Goal: Task Accomplishment & Management: Complete application form

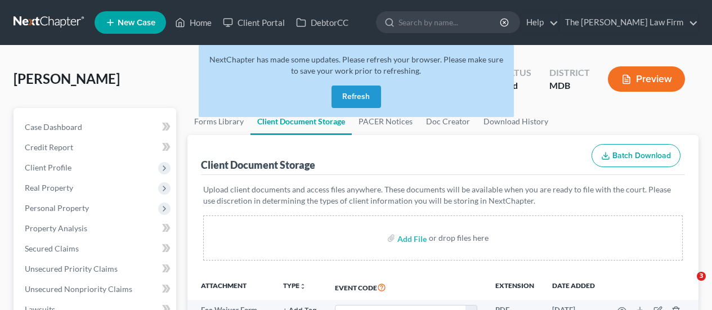
select select "46"
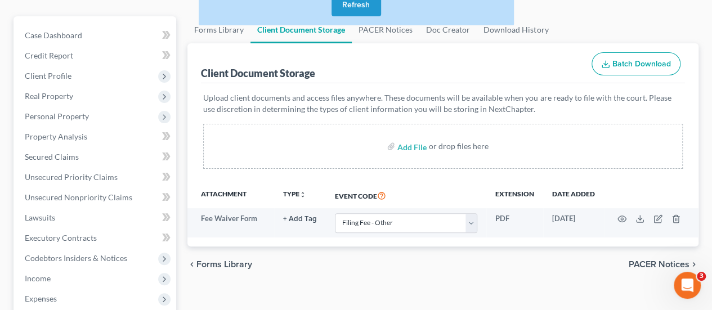
scroll to position [92, 0]
click at [365, 12] on button "Refresh" at bounding box center [356, 5] width 50 height 23
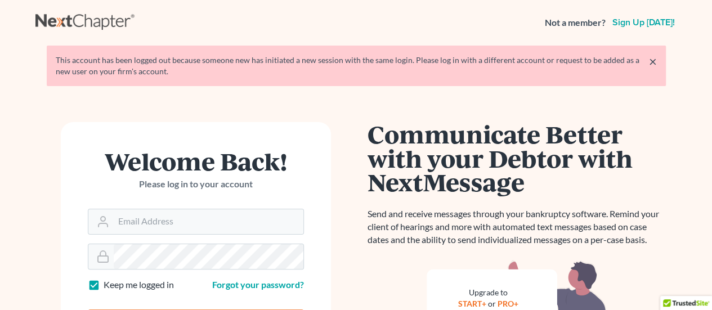
scroll to position [113, 0]
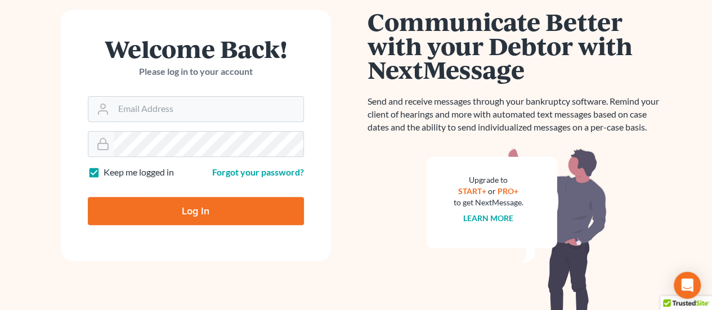
type input "[EMAIL_ADDRESS][DOMAIN_NAME]"
click at [179, 204] on input "Log In" at bounding box center [196, 211] width 216 height 28
type input "Thinking..."
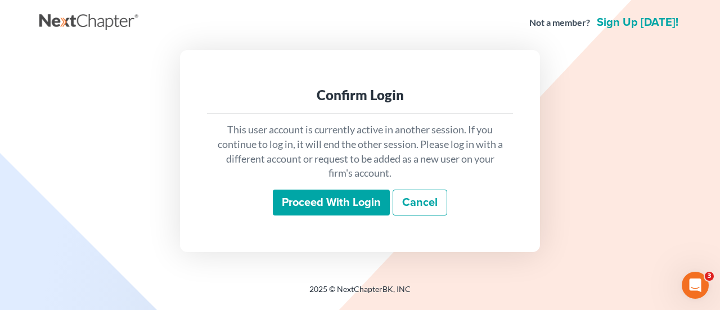
click at [324, 200] on input "Proceed with login" at bounding box center [331, 203] width 117 height 26
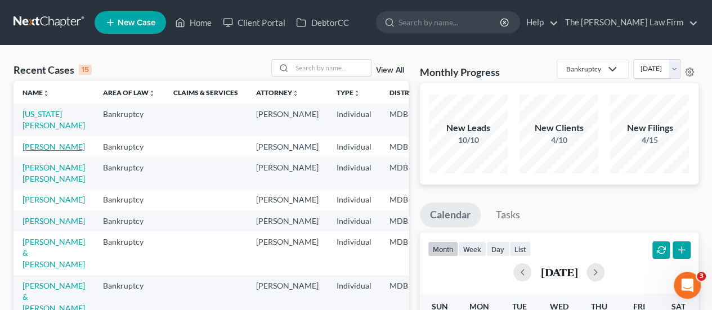
click at [33, 145] on link "Cogar, Jamie" at bounding box center [54, 147] width 62 height 10
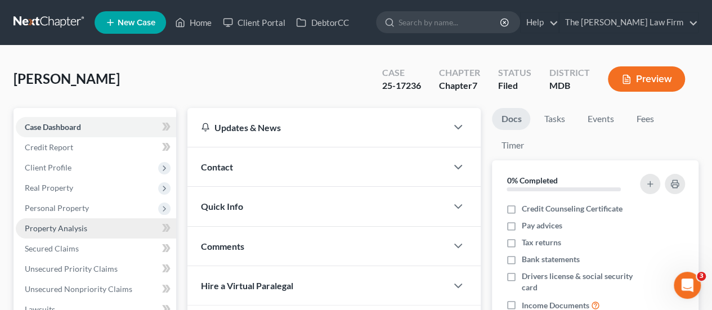
click at [48, 225] on span "Property Analysis" at bounding box center [56, 228] width 62 height 10
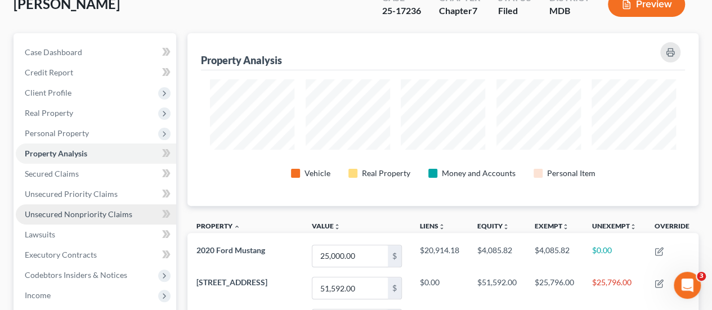
scroll to position [74, 0]
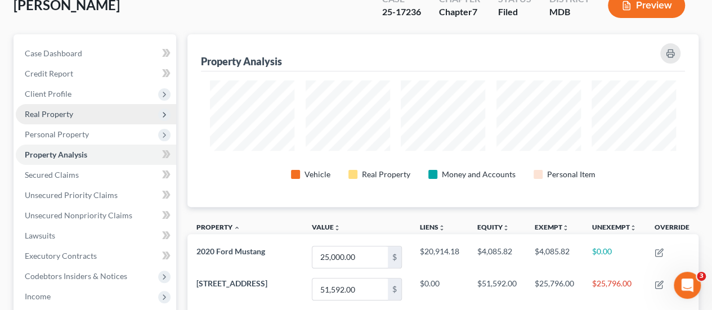
click at [42, 111] on span "Real Property" at bounding box center [49, 114] width 48 height 10
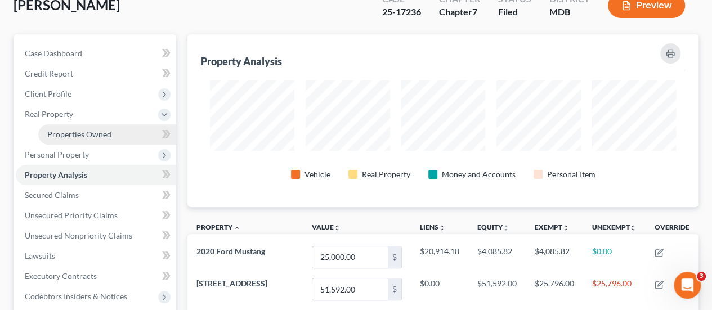
click at [65, 135] on span "Properties Owned" at bounding box center [79, 134] width 64 height 10
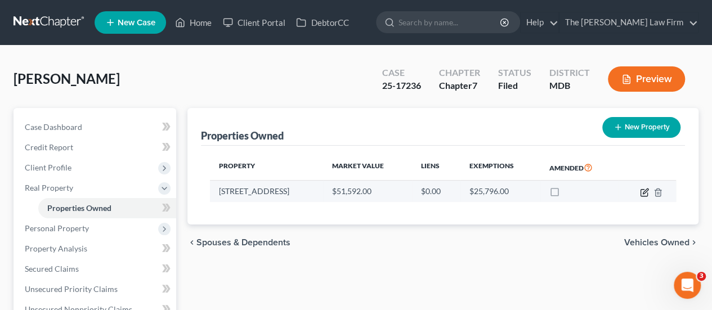
click at [641, 189] on icon "button" at bounding box center [643, 192] width 7 height 7
select select "21"
select select "3"
select select "0"
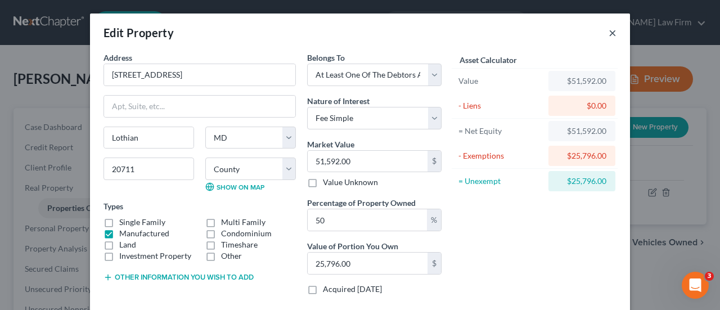
click at [609, 32] on button "×" at bounding box center [613, 33] width 8 height 14
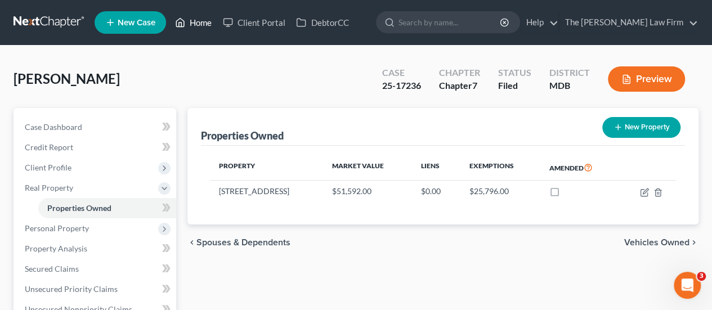
click at [205, 26] on link "Home" at bounding box center [193, 22] width 48 height 20
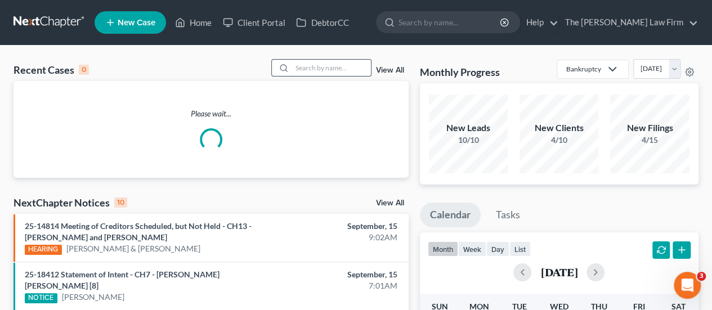
click at [308, 71] on input "search" at bounding box center [331, 68] width 79 height 16
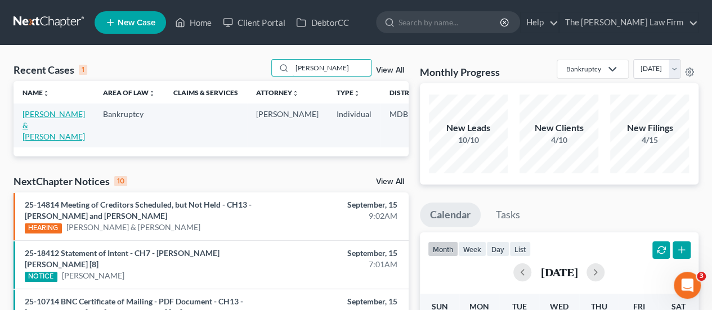
type input "spahr"
click at [38, 113] on link "Spahr, Alan & Linda" at bounding box center [54, 125] width 62 height 32
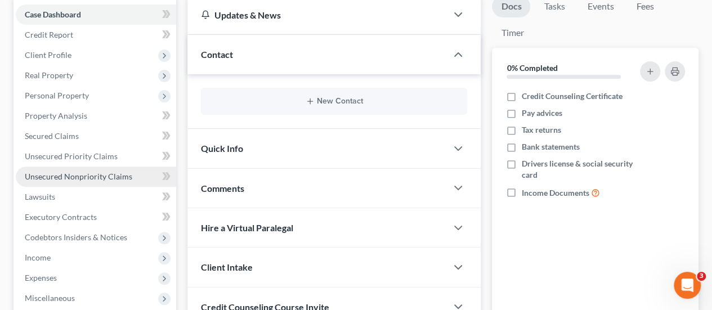
click at [86, 176] on span "Unsecured Nonpriority Claims" at bounding box center [78, 177] width 107 height 10
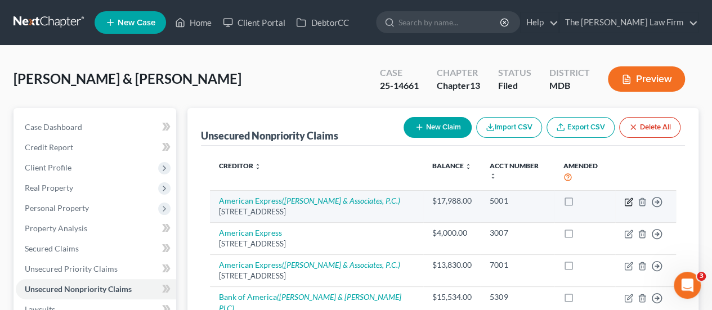
click at [629, 203] on icon "button" at bounding box center [628, 202] width 9 height 9
select select "45"
select select "2"
select select "1"
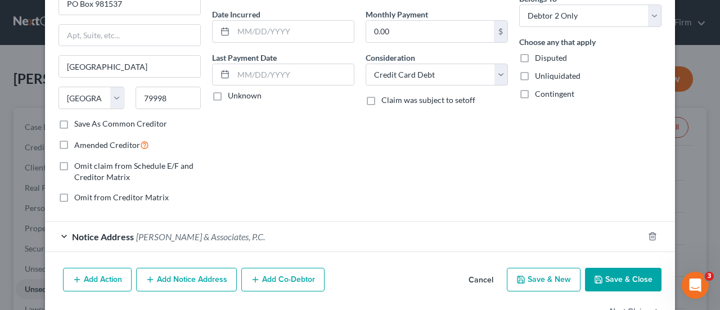
scroll to position [136, 0]
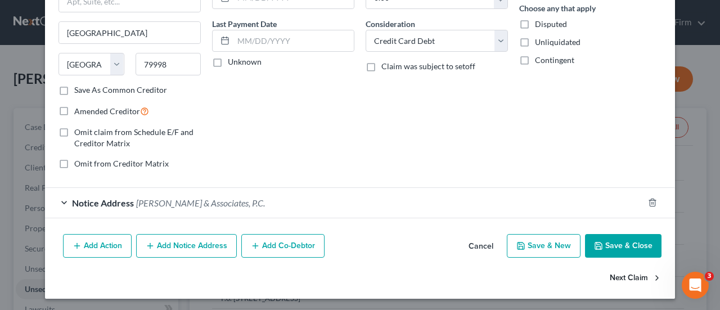
click at [637, 273] on button "Next Claim" at bounding box center [636, 279] width 52 height 24
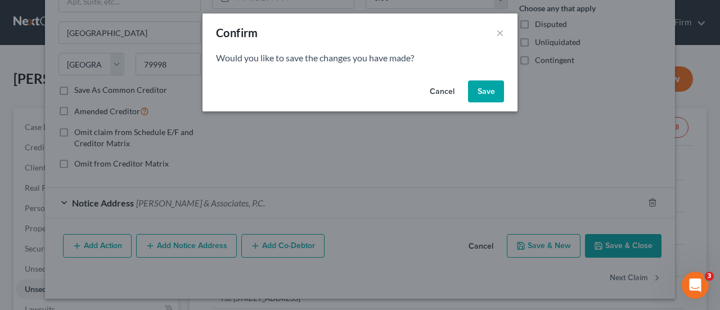
click at [486, 88] on button "Save" at bounding box center [486, 91] width 36 height 23
select select "45"
select select "2"
select select "0"
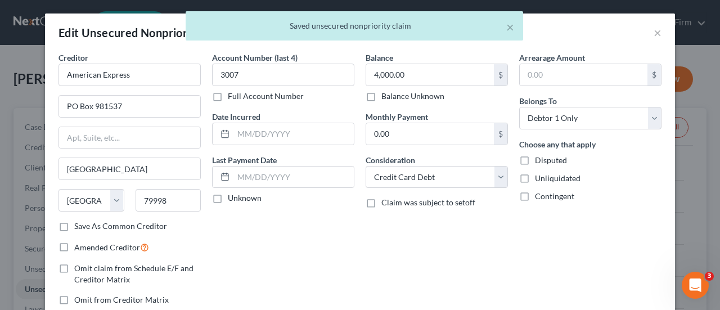
scroll to position [105, 0]
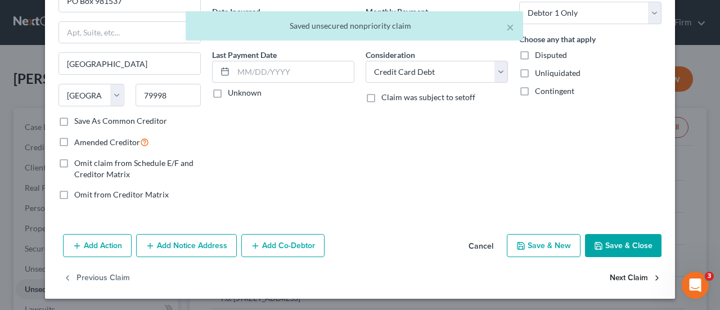
click at [629, 274] on button "Next Claim" at bounding box center [636, 278] width 52 height 24
select select "45"
select select "2"
select select "1"
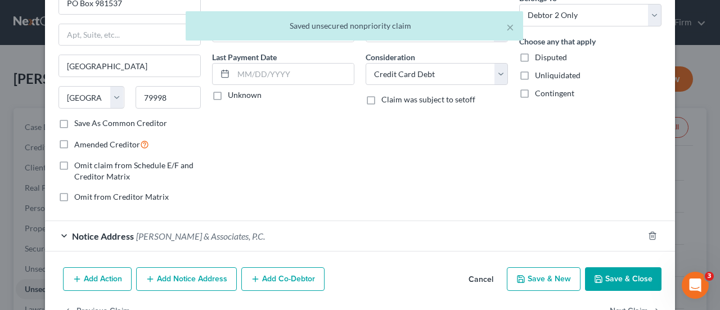
scroll to position [136, 0]
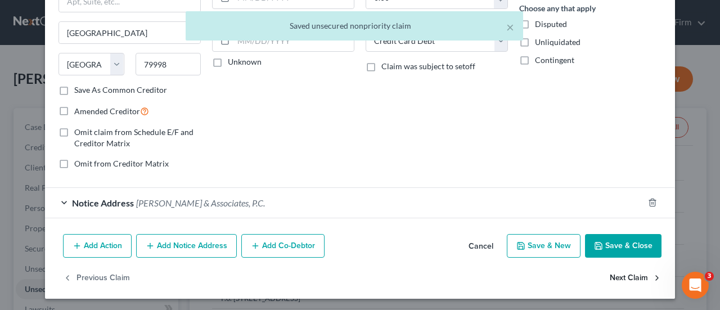
click at [621, 272] on button "Next Claim" at bounding box center [636, 279] width 52 height 24
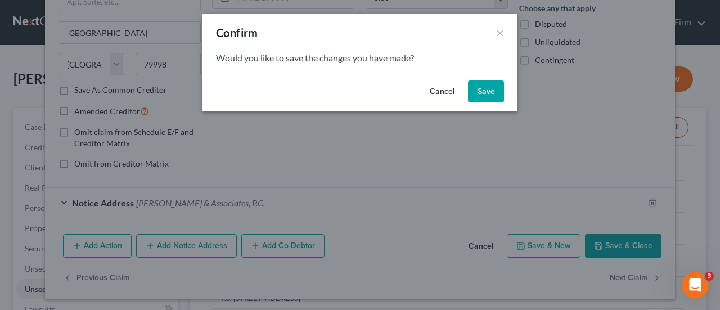
click at [488, 89] on button "Save" at bounding box center [486, 91] width 36 height 23
select select "7"
select select "1"
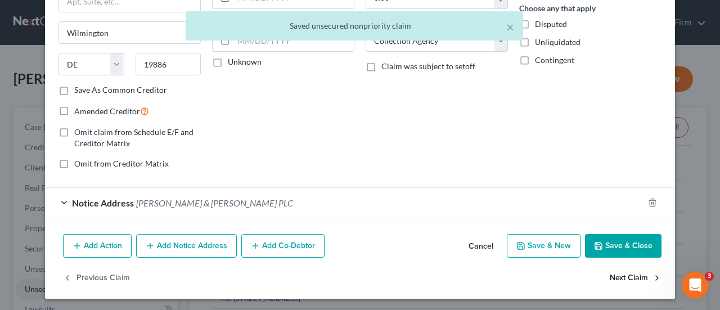
click at [610, 282] on button "Next Claim" at bounding box center [636, 279] width 52 height 24
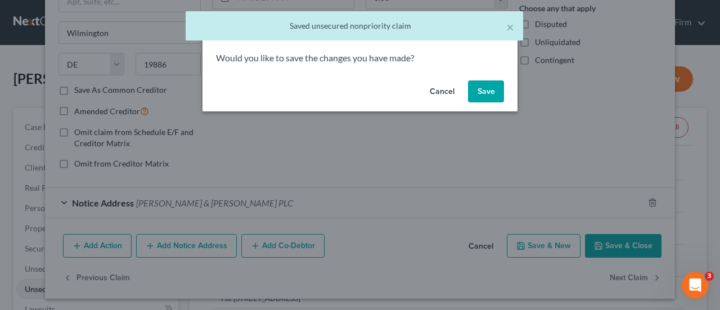
click at [490, 94] on button "Save" at bounding box center [486, 91] width 36 height 23
select select "7"
select select "2"
select select "0"
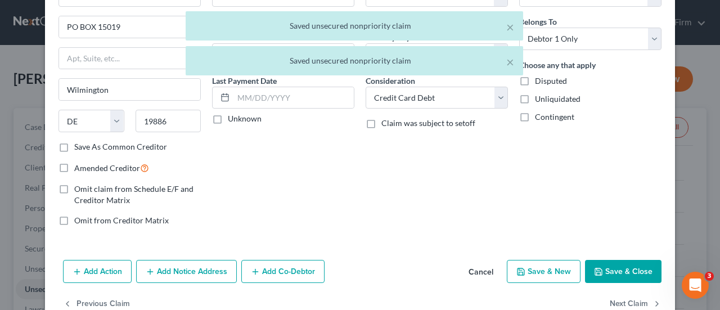
scroll to position [105, 0]
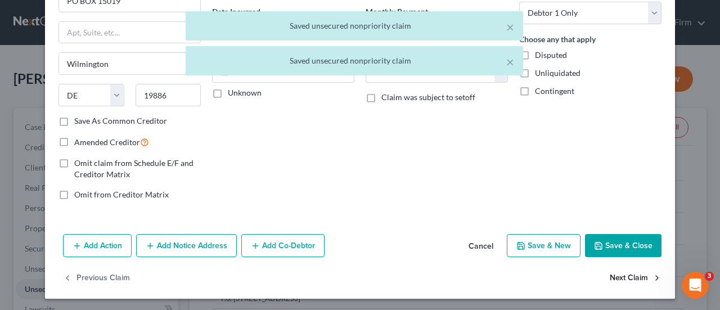
click at [614, 276] on button "Next Claim" at bounding box center [636, 278] width 52 height 24
select select "7"
select select "2"
select select "0"
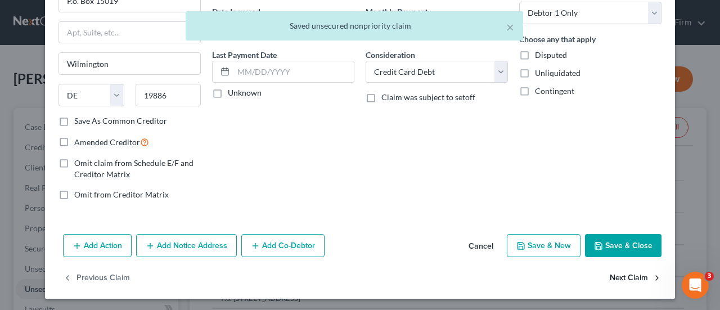
click at [622, 278] on button "Next Claim" at bounding box center [636, 278] width 52 height 24
select select "7"
select select "2"
select select "1"
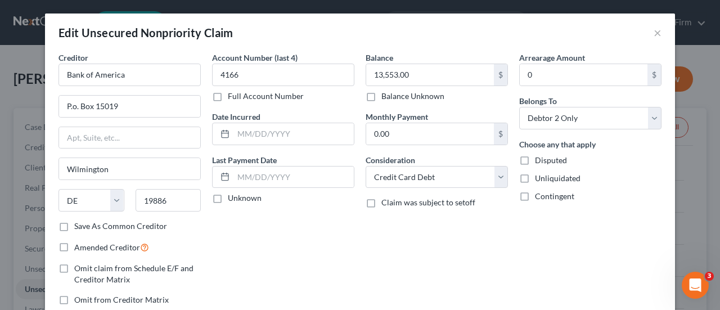
scroll to position [136, 0]
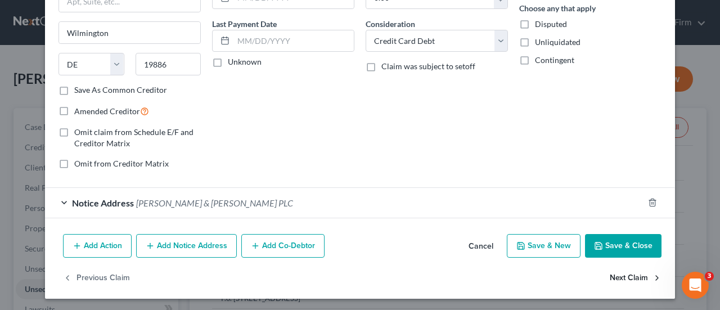
click at [623, 275] on button "Next Claim" at bounding box center [636, 279] width 52 height 24
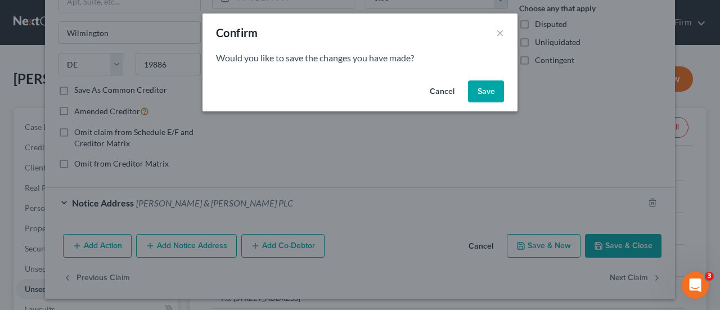
drag, startPoint x: 488, startPoint y: 97, endPoint x: 611, endPoint y: 123, distance: 124.8
click at [488, 98] on button "Save" at bounding box center [486, 91] width 36 height 23
select select "39"
select select "2"
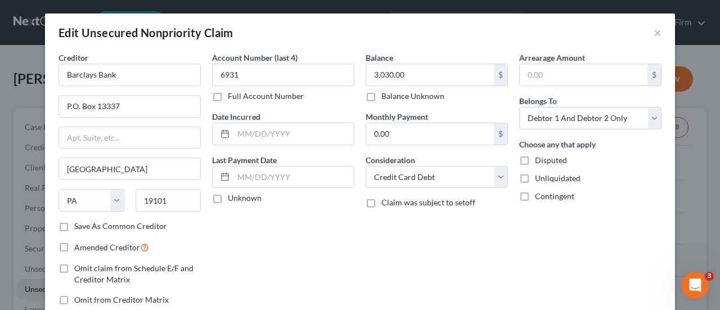
scroll to position [105, 0]
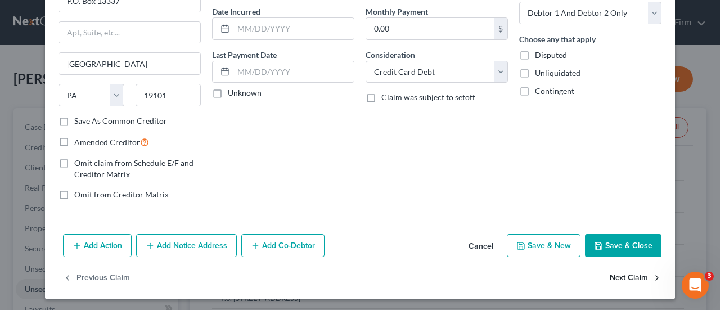
click at [634, 274] on button "Next Claim" at bounding box center [636, 278] width 52 height 24
select select "39"
select select "2"
select select "1"
click at [625, 271] on button "Next Claim" at bounding box center [636, 278] width 52 height 24
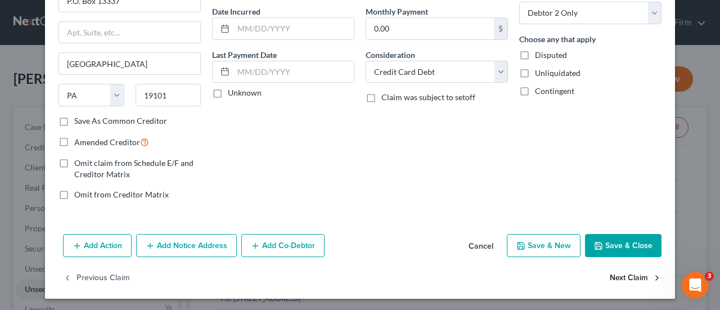
select select "28"
select select "2"
select select "1"
click at [617, 273] on button "Next Claim" at bounding box center [636, 278] width 52 height 24
select select "28"
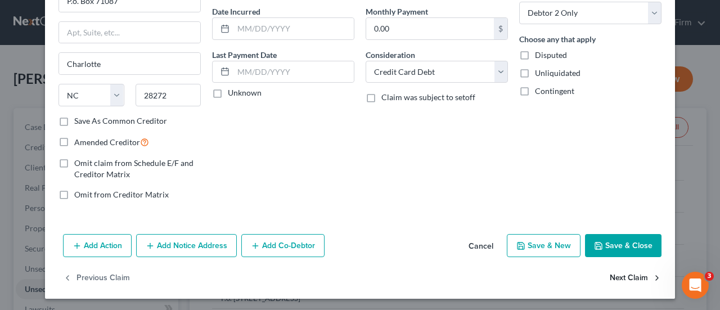
select select "2"
select select "1"
click at [621, 278] on button "Next Claim" at bounding box center [636, 278] width 52 height 24
select select "43"
select select "2"
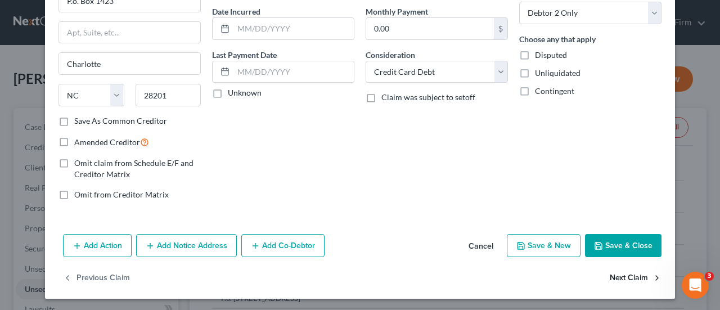
select select "0"
click at [632, 272] on button "Next Claim" at bounding box center [636, 278] width 52 height 24
select select "43"
select select "2"
select select "1"
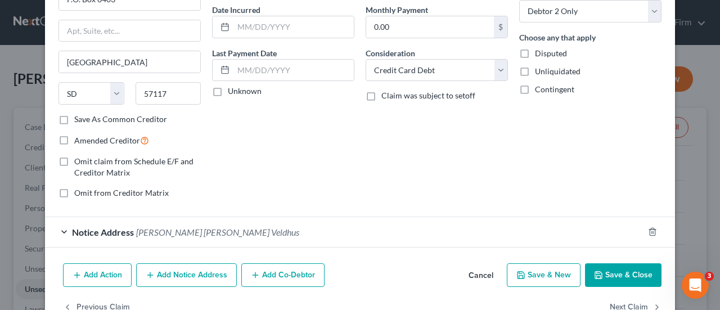
scroll to position [136, 0]
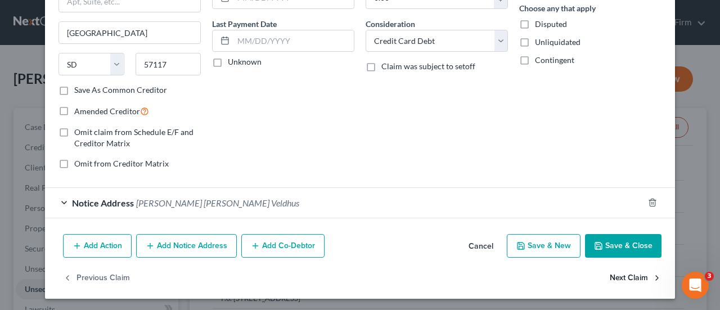
click at [621, 275] on button "Next Claim" at bounding box center [636, 279] width 52 height 24
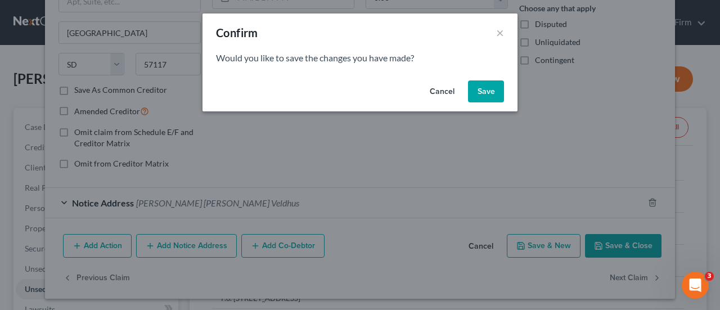
drag, startPoint x: 482, startPoint y: 93, endPoint x: 671, endPoint y: 113, distance: 189.6
click at [484, 93] on button "Save" at bounding box center [486, 91] width 36 height 23
select select "43"
select select "10"
select select "1"
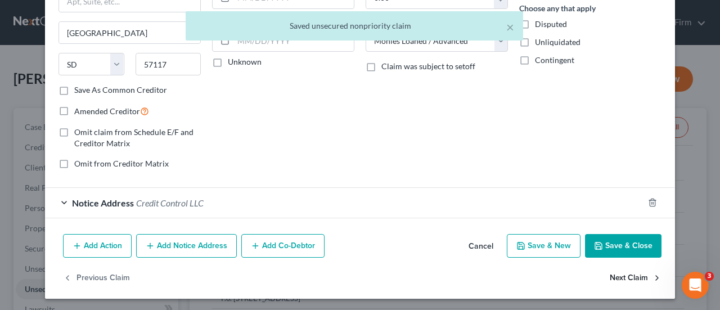
click at [632, 276] on button "Next Claim" at bounding box center [636, 279] width 52 height 24
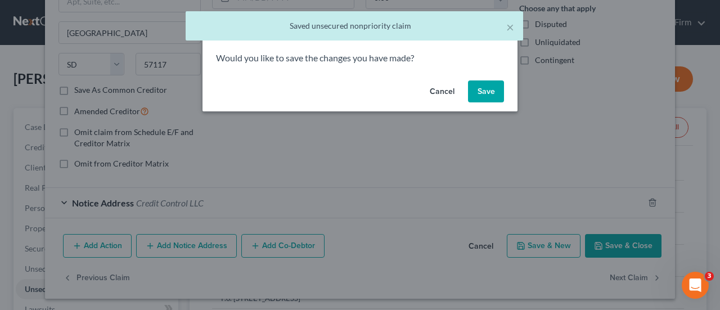
click at [491, 103] on div "Cancel Save" at bounding box center [360, 94] width 315 height 36
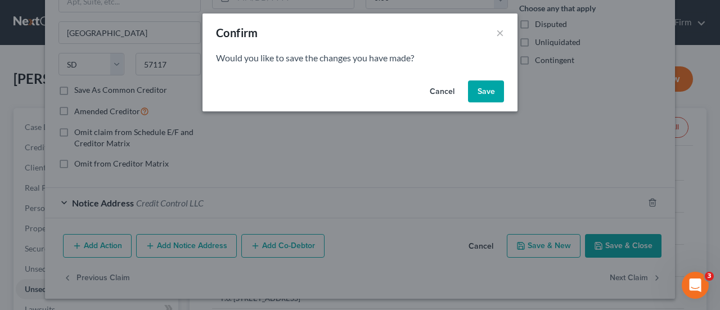
click at [487, 88] on button "Save" at bounding box center [486, 91] width 36 height 23
select select "4"
select select "14"
select select "1"
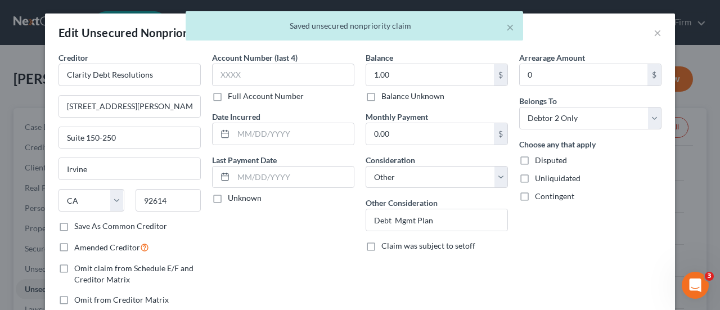
scroll to position [105, 0]
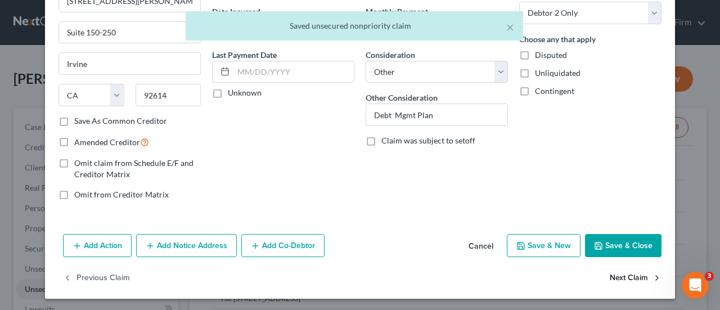
click at [611, 277] on button "Next Claim" at bounding box center [636, 278] width 52 height 24
select select "30"
select select "2"
select select "1"
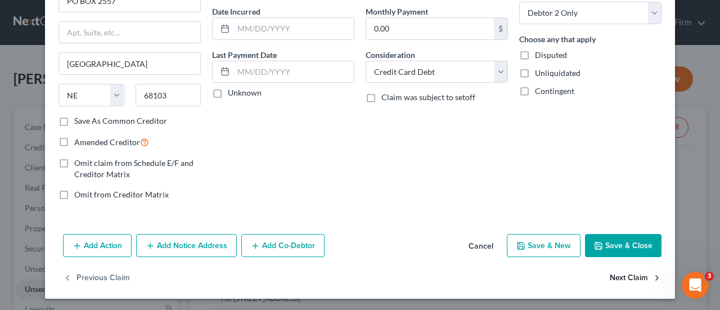
click at [623, 277] on button "Next Claim" at bounding box center [636, 278] width 52 height 24
select select "18"
select select "2"
select select "0"
click at [623, 273] on button "Next Claim" at bounding box center [636, 278] width 52 height 24
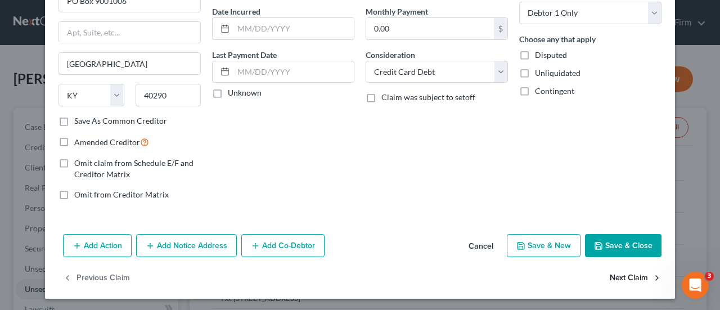
select select "22"
select select "9"
select select "0"
click at [623, 275] on button "Next Claim" at bounding box center [636, 278] width 52 height 24
select select "45"
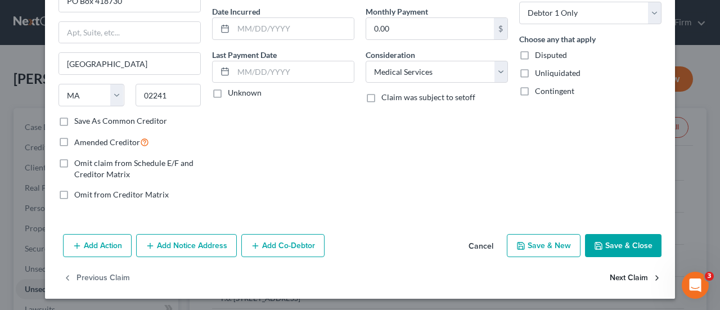
select select "2"
select select "1"
click at [621, 274] on button "Next Claim" at bounding box center [636, 278] width 52 height 24
select select "4"
select select "10"
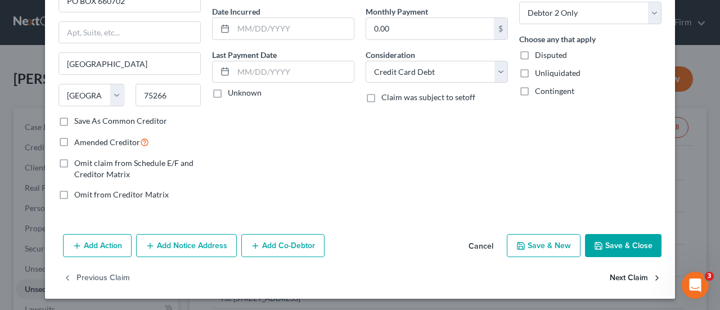
select select "0"
click at [607, 250] on button "Save & Close" at bounding box center [623, 246] width 77 height 24
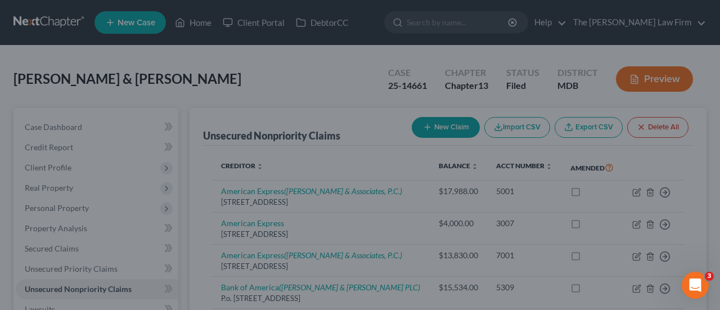
type input "0"
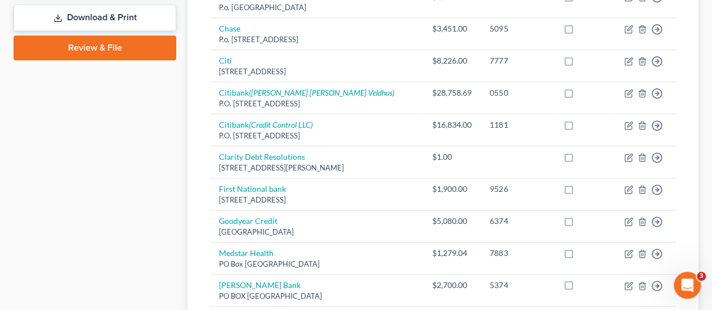
scroll to position [394, 0]
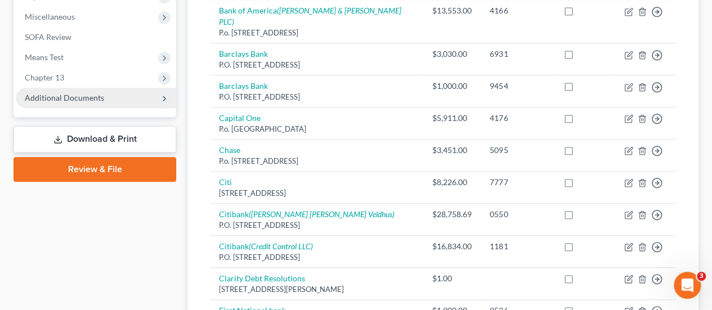
click at [62, 100] on span "Additional Documents" at bounding box center [64, 98] width 79 height 10
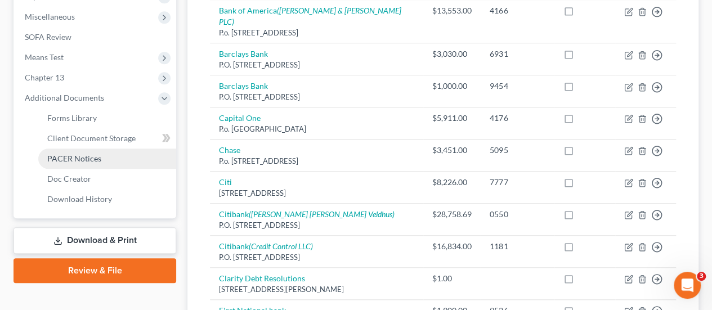
click at [87, 160] on span "PACER Notices" at bounding box center [74, 159] width 54 height 10
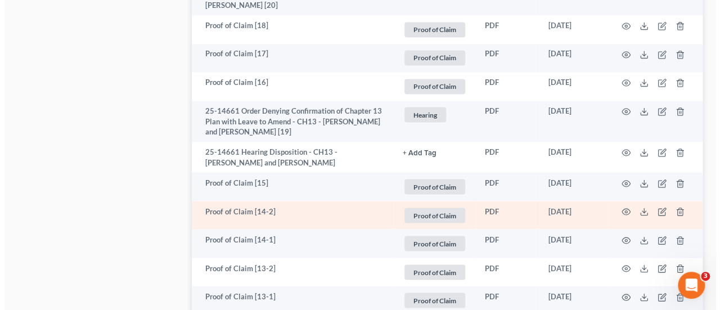
scroll to position [1069, 0]
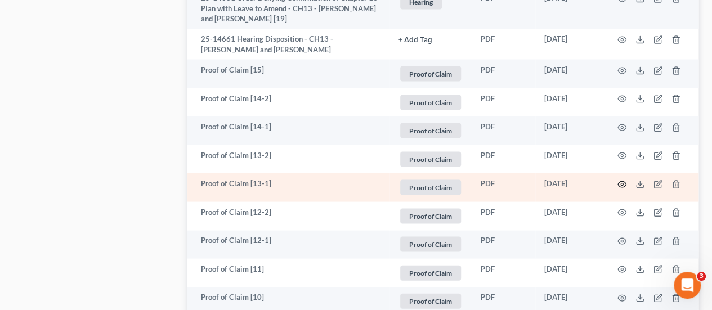
click at [618, 181] on icon "button" at bounding box center [622, 184] width 8 height 6
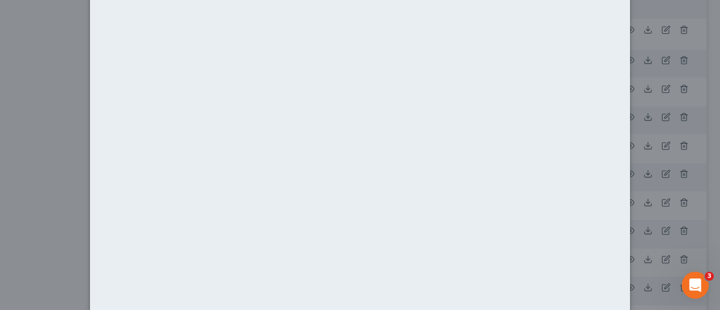
scroll to position [0, 0]
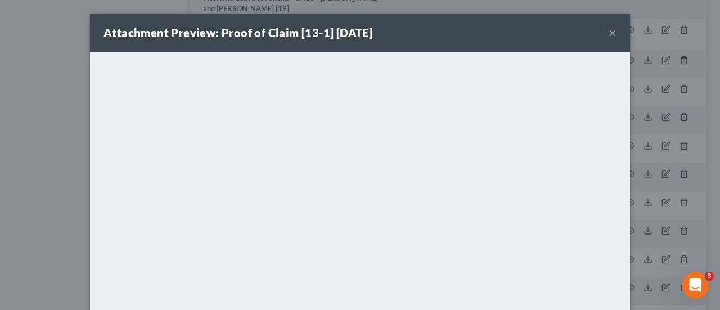
click at [609, 32] on button "×" at bounding box center [613, 33] width 8 height 14
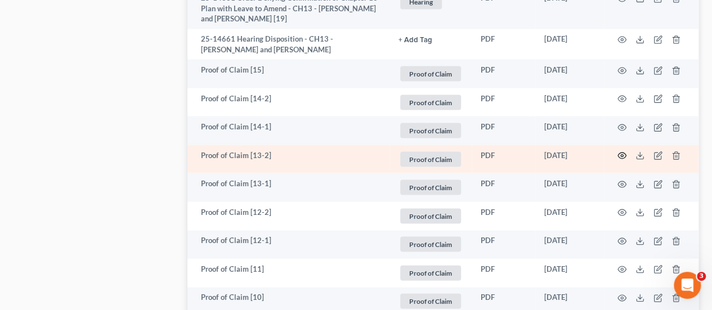
click at [622, 155] on circle "button" at bounding box center [622, 156] width 2 height 2
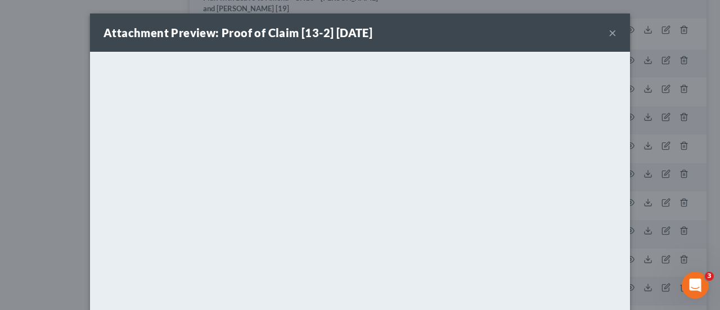
click at [610, 33] on button "×" at bounding box center [613, 33] width 8 height 14
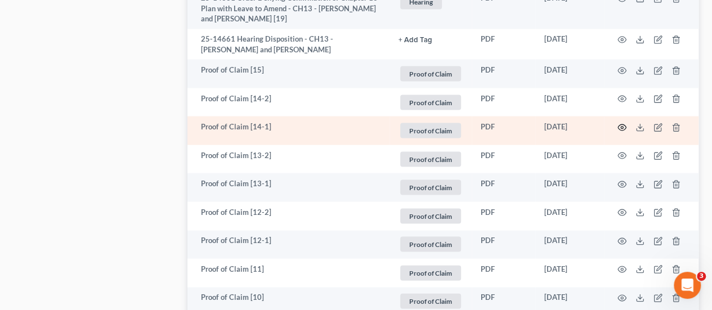
click at [620, 123] on icon "button" at bounding box center [621, 127] width 9 height 9
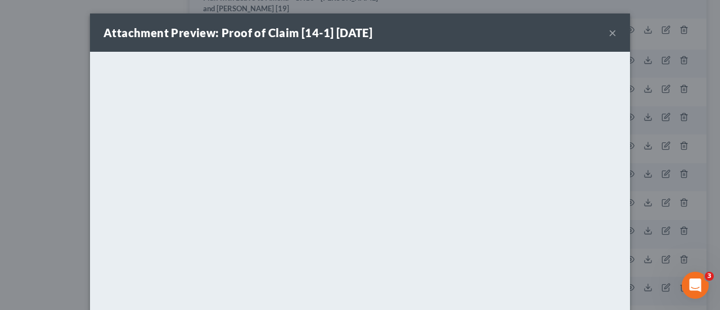
click at [609, 33] on button "×" at bounding box center [613, 33] width 8 height 14
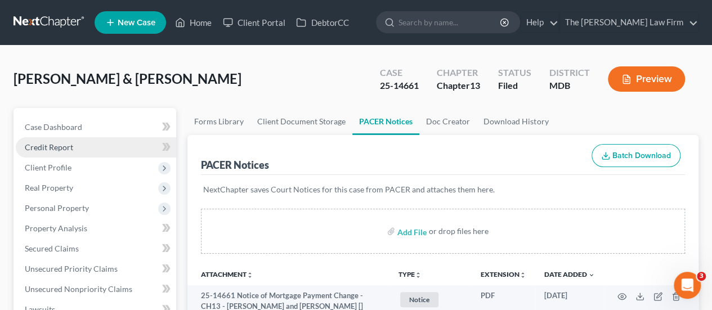
click at [64, 145] on span "Credit Report" at bounding box center [49, 147] width 48 height 10
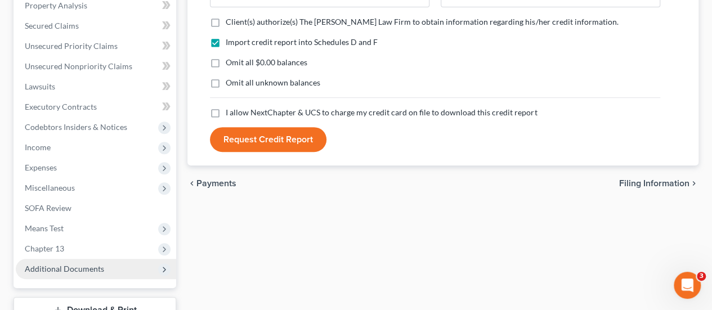
scroll to position [307, 0]
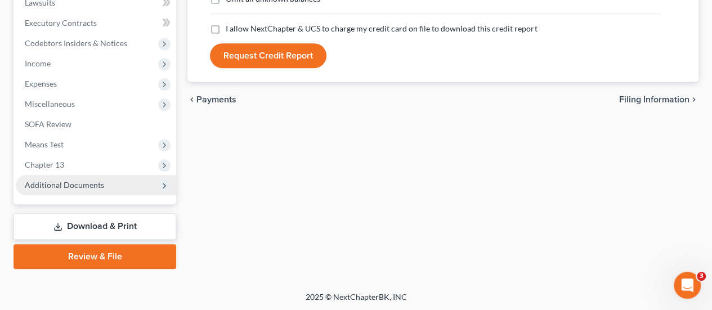
click at [93, 189] on span "Additional Documents" at bounding box center [64, 185] width 79 height 10
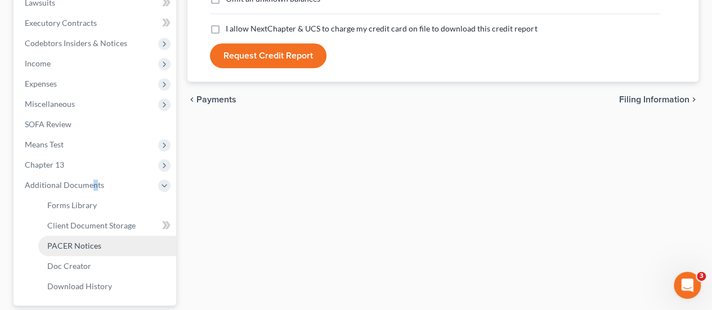
click at [82, 244] on span "PACER Notices" at bounding box center [74, 246] width 54 height 10
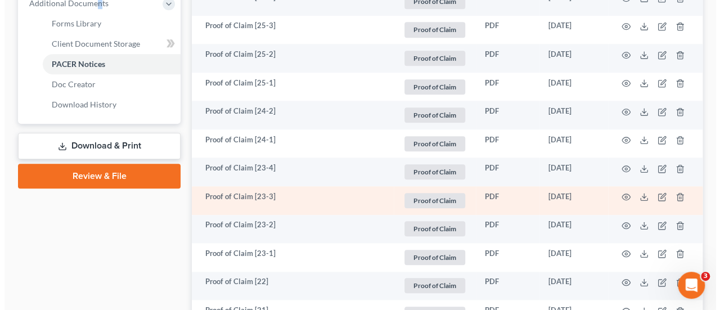
scroll to position [506, 0]
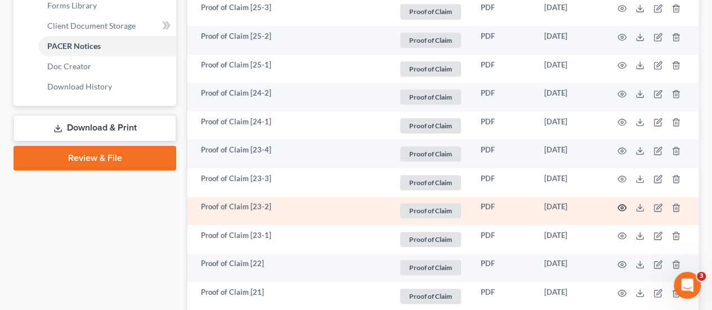
click at [622, 203] on icon "button" at bounding box center [621, 207] width 9 height 9
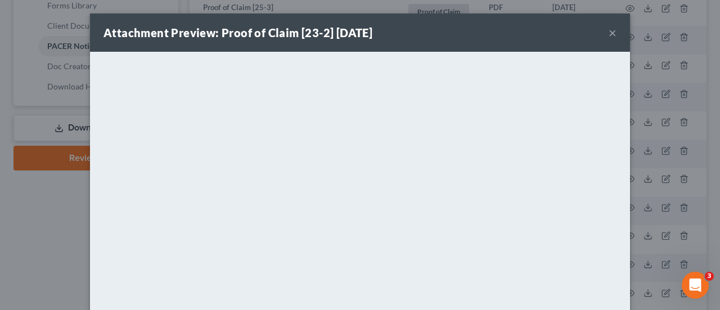
click at [609, 32] on button "×" at bounding box center [613, 33] width 8 height 14
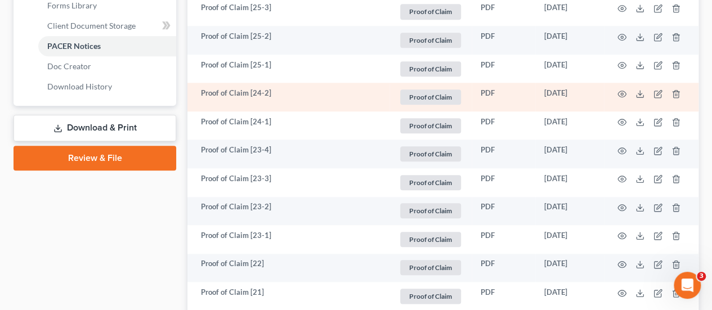
click at [623, 87] on td at bounding box center [651, 97] width 95 height 29
click at [621, 91] on icon "button" at bounding box center [622, 94] width 8 height 6
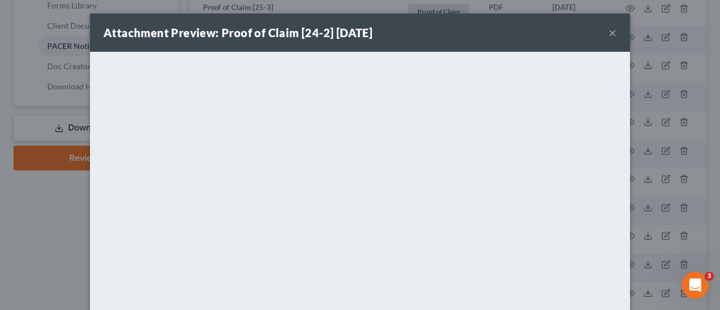
click at [609, 34] on button "×" at bounding box center [613, 33] width 8 height 14
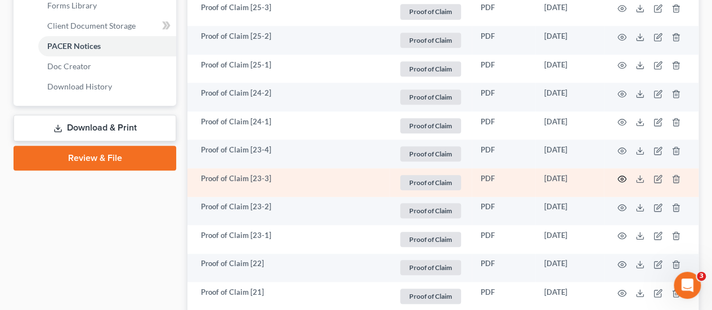
click at [618, 178] on icon "button" at bounding box center [621, 178] width 9 height 9
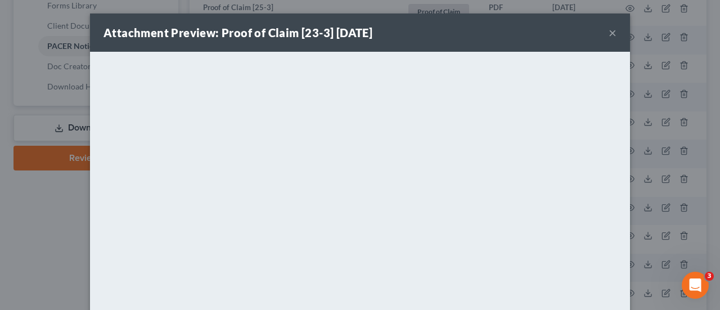
click at [610, 31] on button "×" at bounding box center [613, 33] width 8 height 14
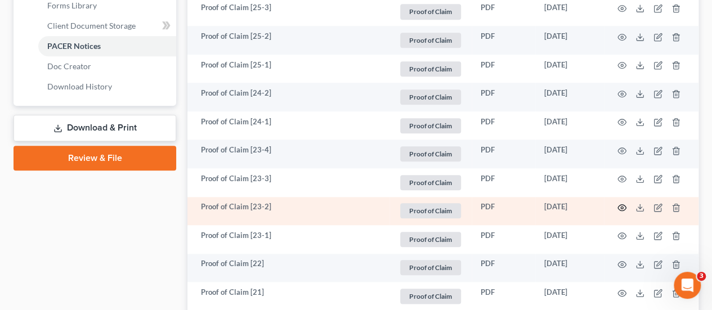
click at [620, 207] on icon "button" at bounding box center [621, 207] width 9 height 9
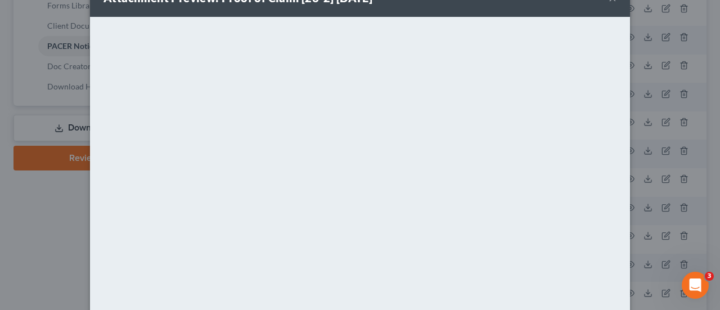
scroll to position [0, 0]
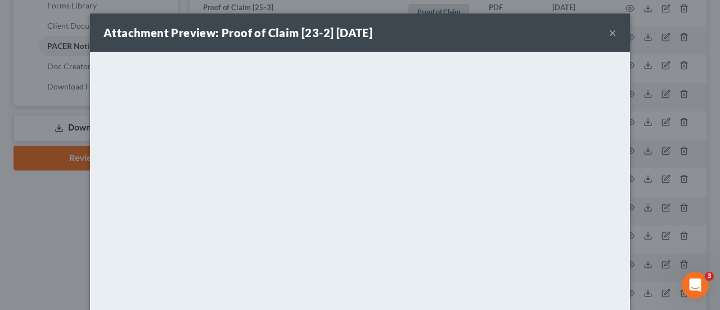
click at [611, 34] on button "×" at bounding box center [613, 33] width 8 height 14
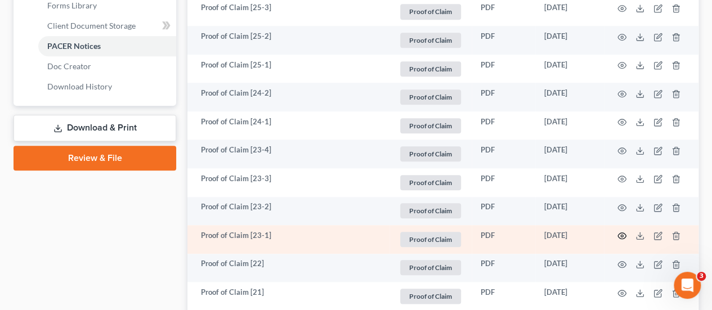
click at [621, 235] on icon "button" at bounding box center [621, 235] width 9 height 9
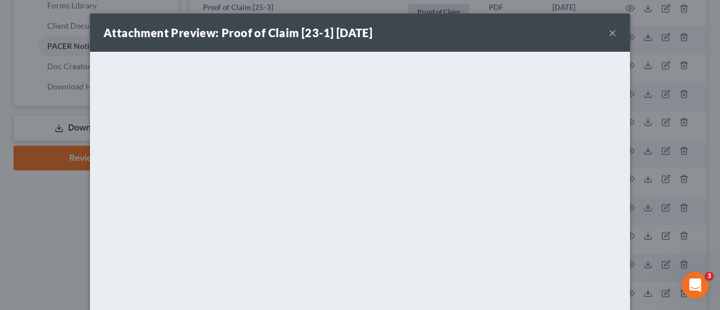
click at [609, 33] on button "×" at bounding box center [613, 33] width 8 height 14
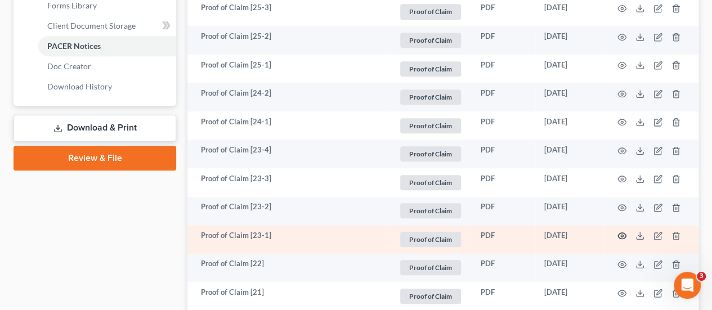
click at [620, 237] on icon "button" at bounding box center [621, 235] width 9 height 9
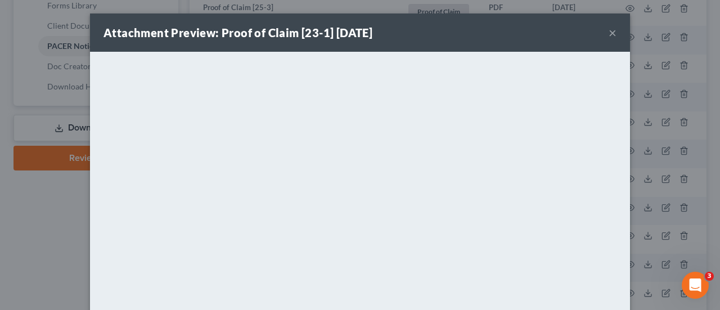
click at [609, 34] on button "×" at bounding box center [613, 33] width 8 height 14
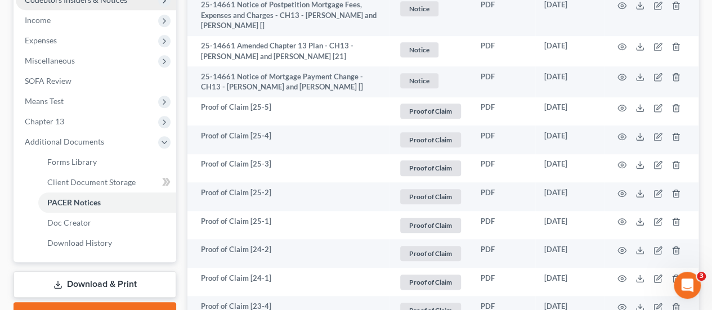
scroll to position [169, 0]
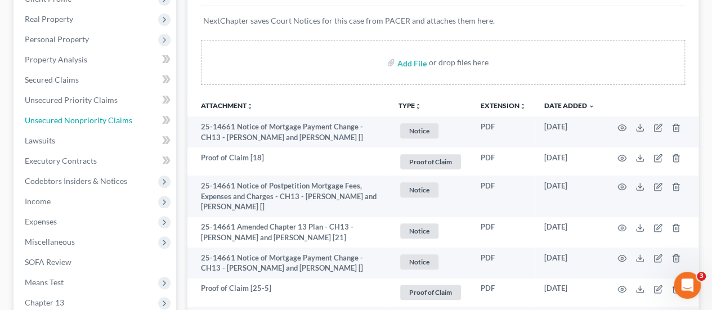
drag, startPoint x: 94, startPoint y: 122, endPoint x: 320, endPoint y: 164, distance: 230.1
click at [94, 122] on span "Unsecured Nonpriority Claims" at bounding box center [78, 120] width 107 height 10
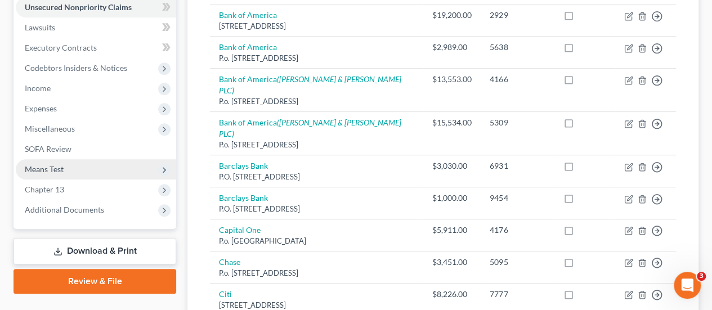
scroll to position [338, 0]
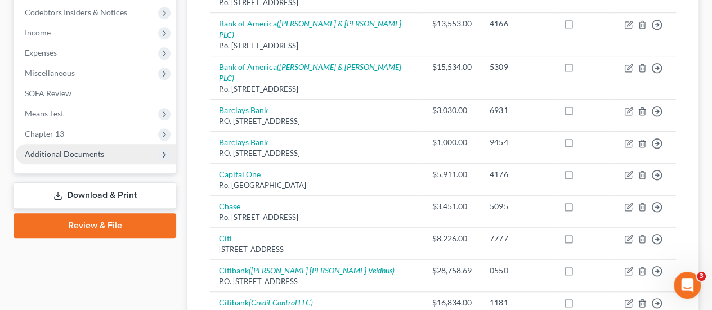
click at [73, 150] on span "Additional Documents" at bounding box center [64, 154] width 79 height 10
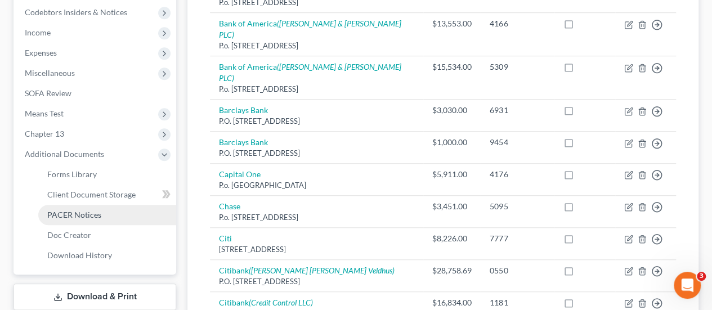
click at [68, 214] on span "PACER Notices" at bounding box center [74, 215] width 54 height 10
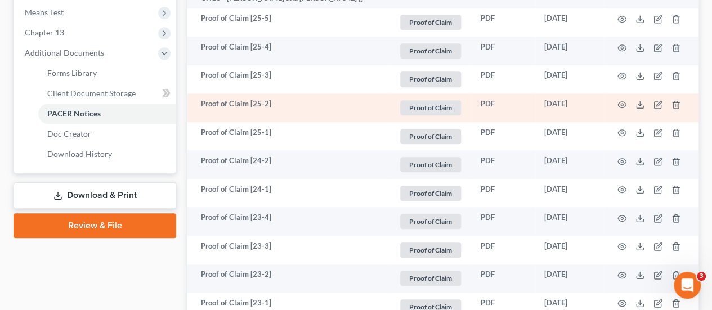
scroll to position [450, 0]
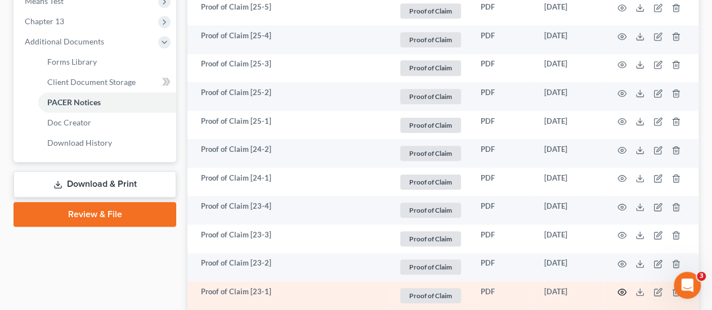
click at [622, 291] on circle "button" at bounding box center [622, 292] width 2 height 2
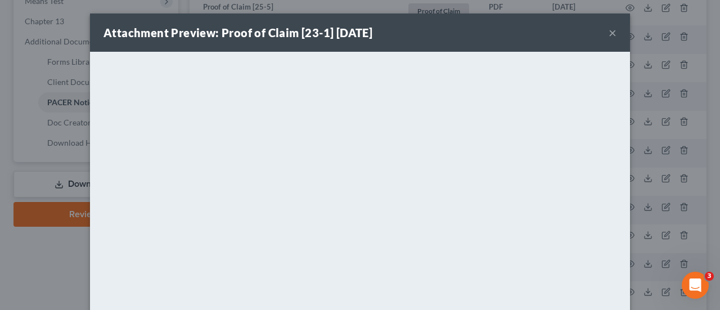
drag, startPoint x: 610, startPoint y: 34, endPoint x: 573, endPoint y: 49, distance: 39.9
click at [610, 33] on button "×" at bounding box center [613, 33] width 8 height 14
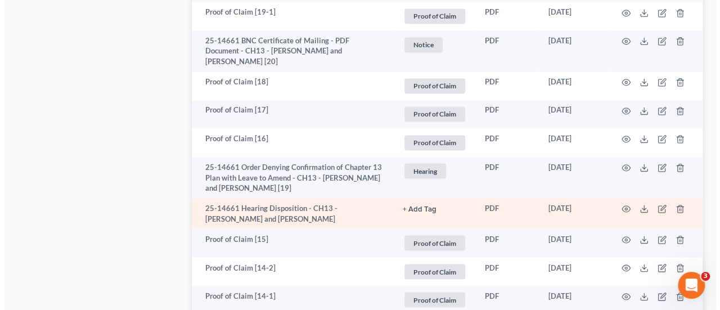
scroll to position [957, 0]
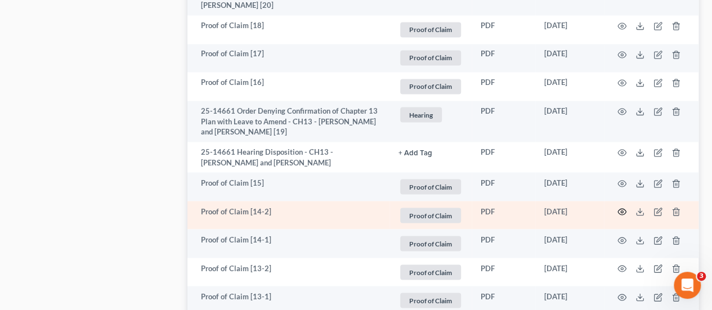
click at [621, 210] on circle "button" at bounding box center [622, 211] width 2 height 2
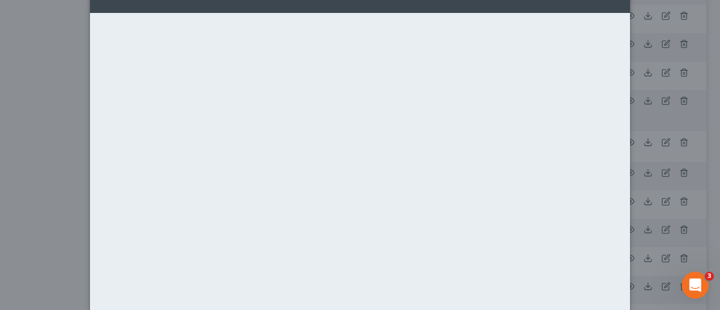
scroll to position [0, 0]
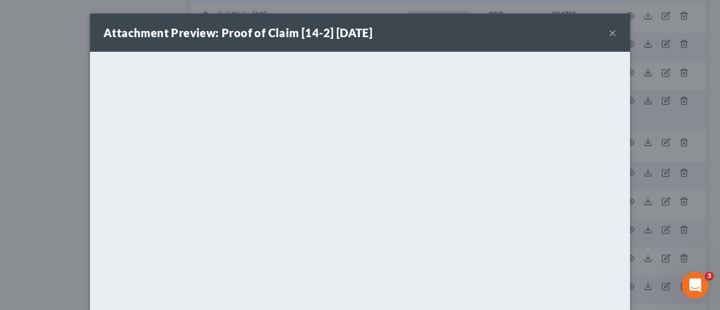
click at [609, 33] on button "×" at bounding box center [613, 33] width 8 height 14
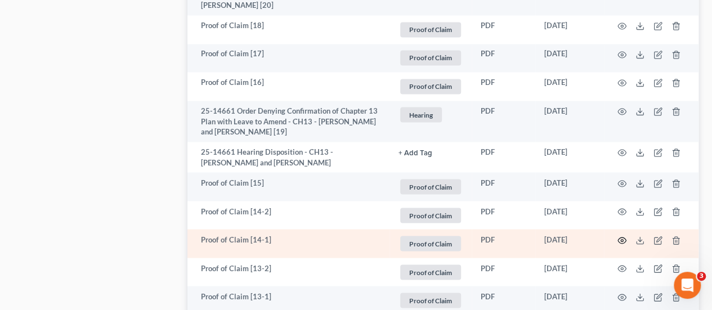
click at [622, 237] on icon "button" at bounding box center [622, 240] width 8 height 6
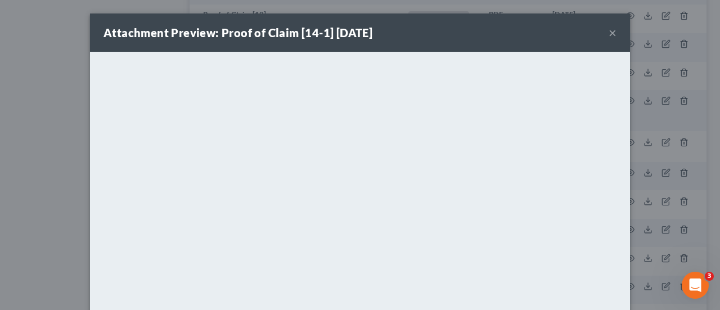
click at [611, 29] on button "×" at bounding box center [613, 33] width 8 height 14
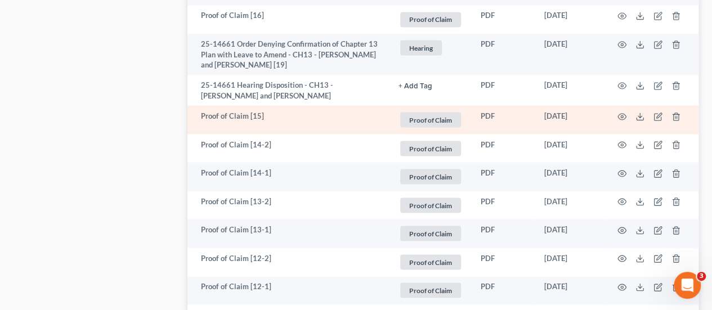
scroll to position [1069, 0]
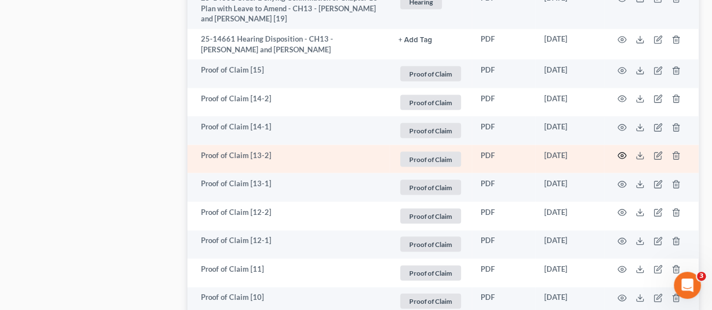
click at [623, 153] on icon "button" at bounding box center [622, 156] width 8 height 6
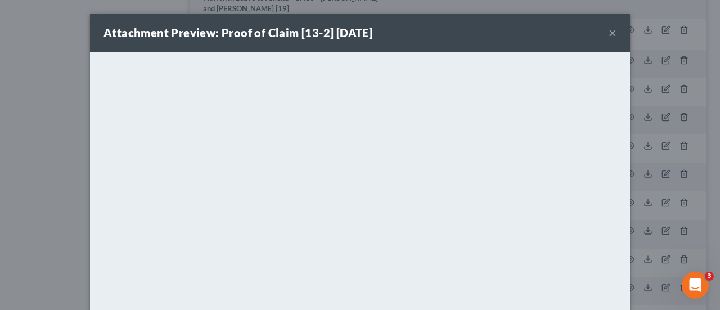
click at [610, 37] on button "×" at bounding box center [613, 33] width 8 height 14
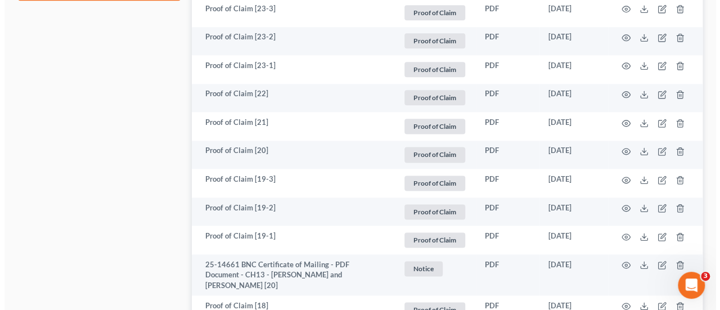
scroll to position [675, 0]
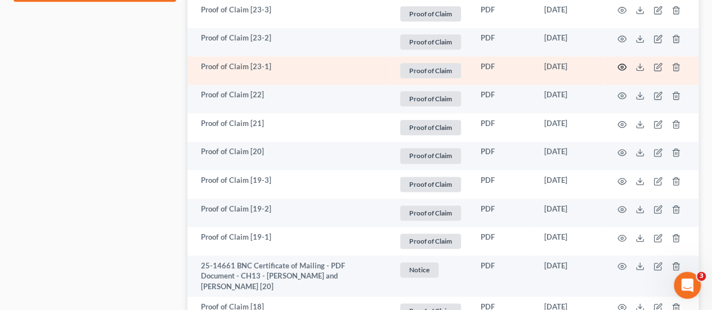
click at [618, 64] on icon "button" at bounding box center [622, 67] width 8 height 6
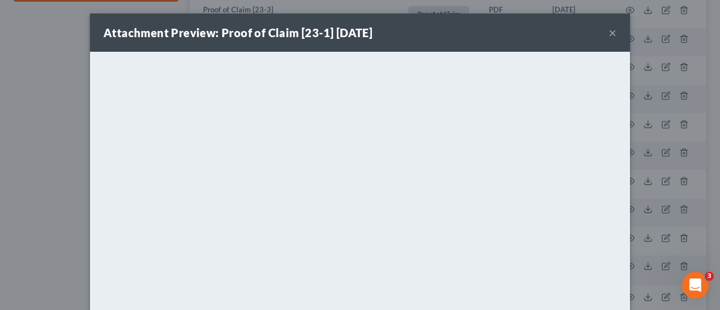
click at [611, 33] on button "×" at bounding box center [613, 33] width 8 height 14
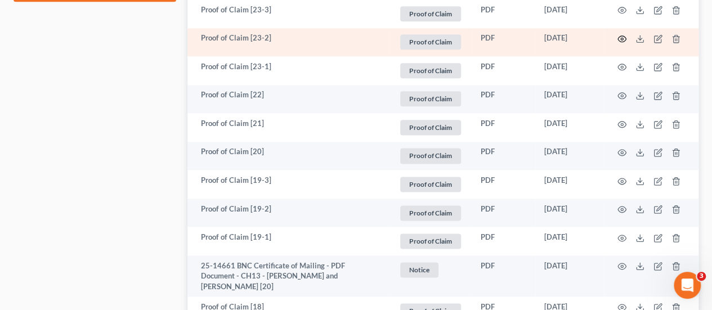
click at [621, 34] on icon "button" at bounding box center [621, 38] width 9 height 9
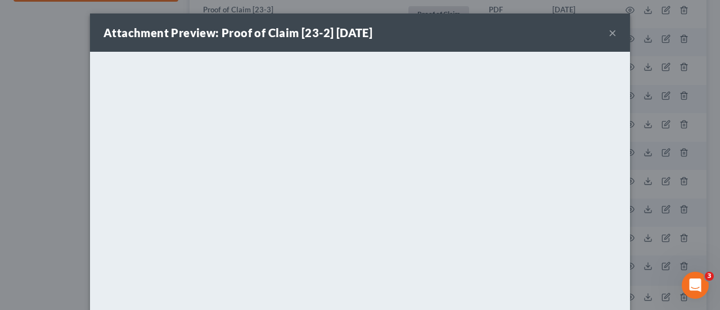
click at [609, 28] on button "×" at bounding box center [613, 33] width 8 height 14
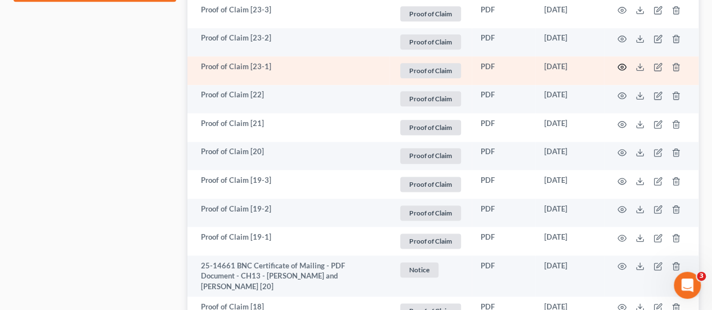
click at [620, 68] on icon "button" at bounding box center [621, 66] width 9 height 9
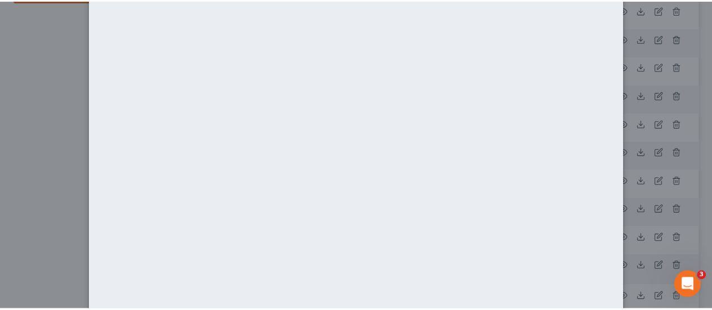
scroll to position [0, 0]
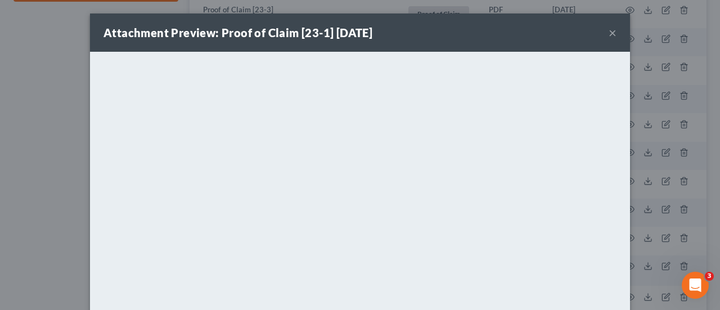
click at [611, 30] on button "×" at bounding box center [613, 33] width 8 height 14
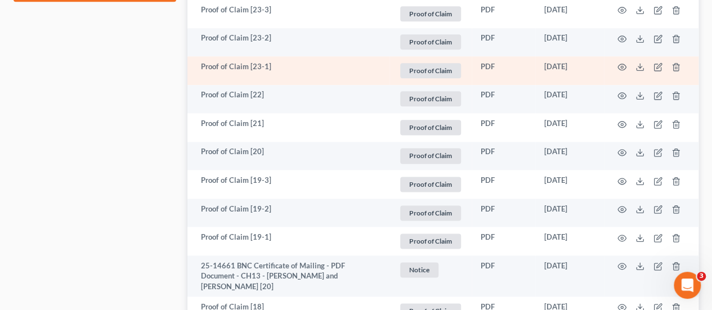
scroll to position [619, 0]
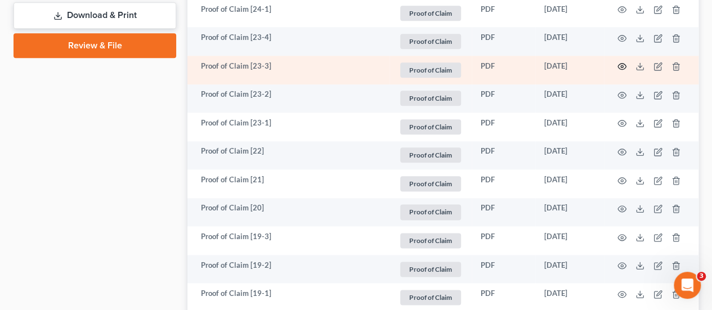
click at [621, 68] on icon "button" at bounding box center [621, 66] width 9 height 9
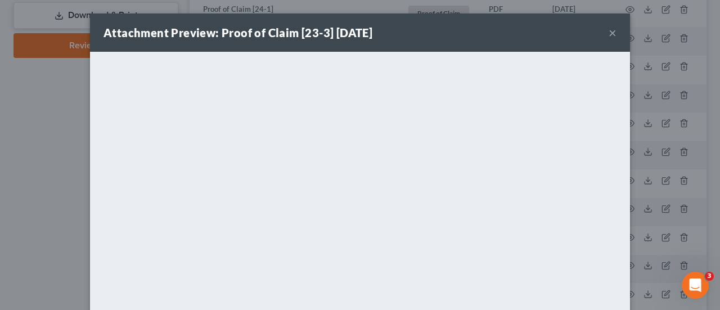
drag, startPoint x: 611, startPoint y: 34, endPoint x: 572, endPoint y: 56, distance: 44.6
click at [611, 34] on button "×" at bounding box center [613, 33] width 8 height 14
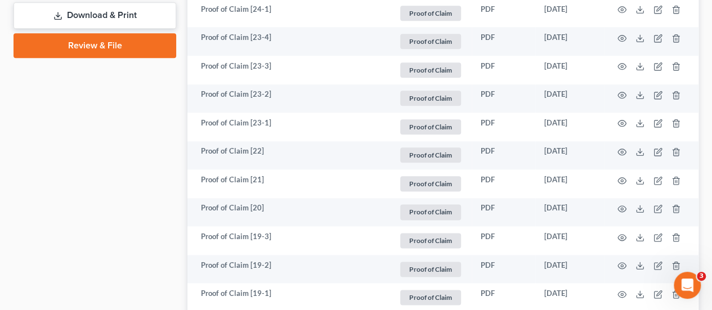
scroll to position [56, 0]
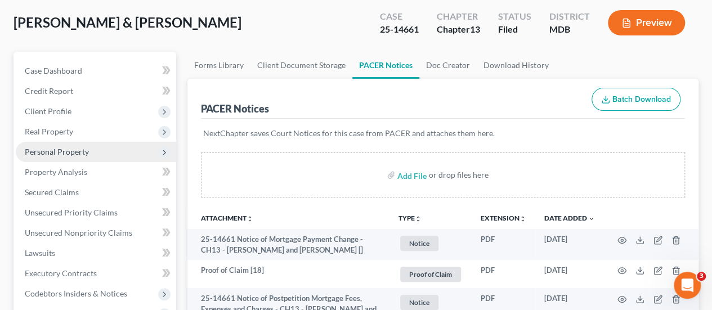
click at [65, 151] on span "Personal Property" at bounding box center [57, 152] width 64 height 10
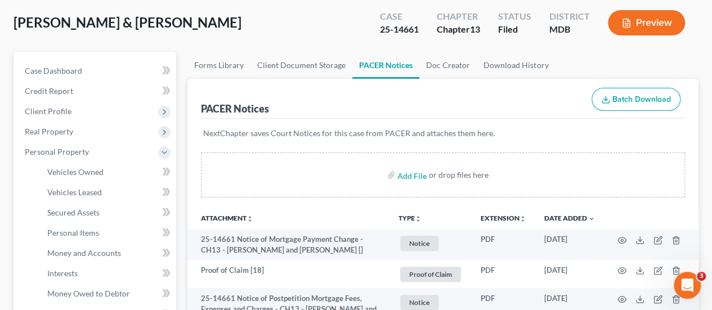
scroll to position [338, 0]
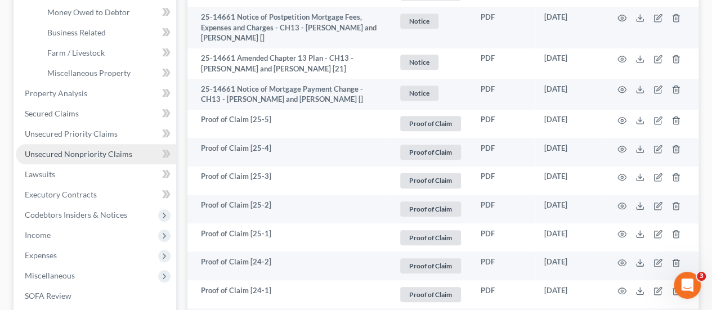
click at [88, 157] on span "Unsecured Nonpriority Claims" at bounding box center [78, 154] width 107 height 10
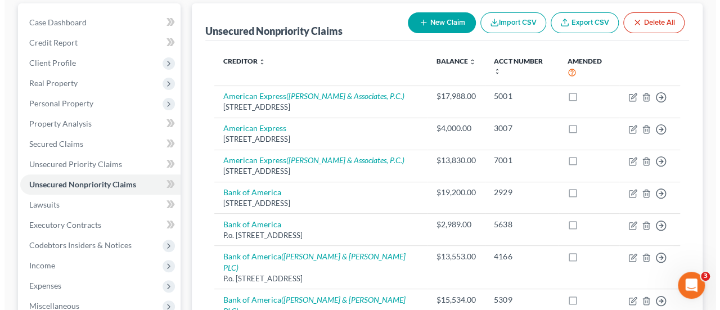
scroll to position [113, 0]
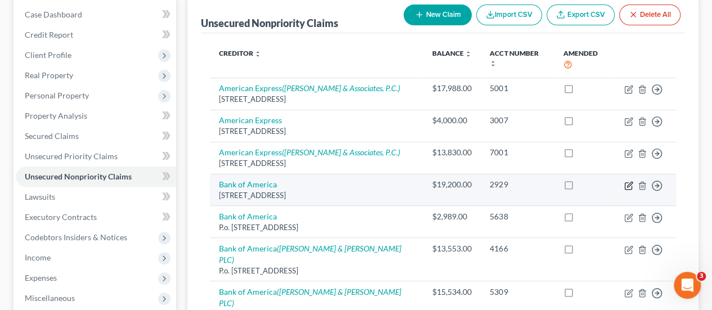
click at [626, 185] on icon "button" at bounding box center [628, 185] width 9 height 9
select select "7"
select select "2"
select select "0"
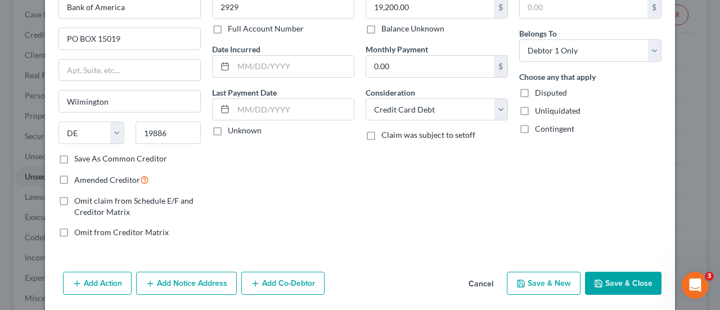
scroll to position [105, 0]
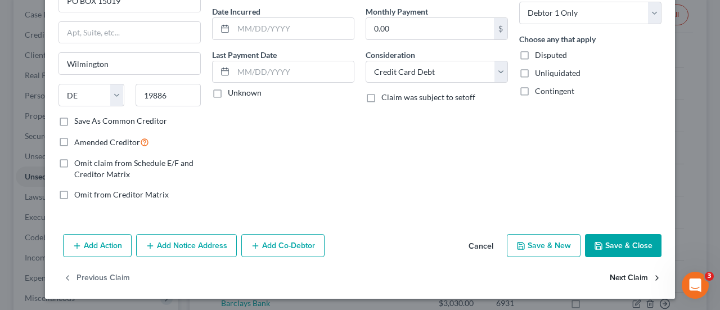
click at [622, 276] on button "Next Claim" at bounding box center [636, 278] width 52 height 24
select select "7"
select select "2"
select select "0"
click at [610, 274] on button "Next Claim" at bounding box center [636, 278] width 52 height 24
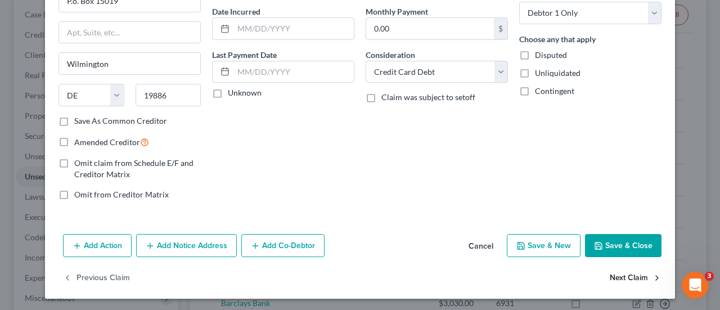
select select "7"
select select "2"
select select "1"
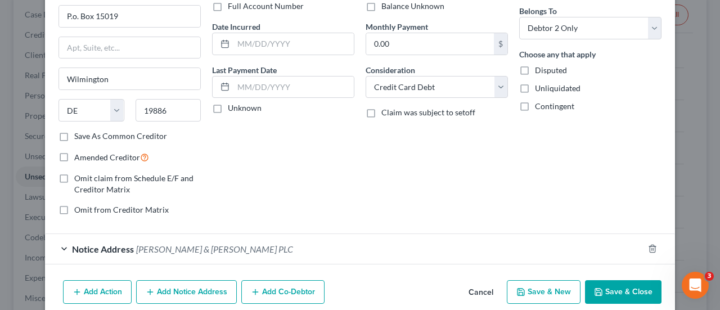
scroll to position [136, 0]
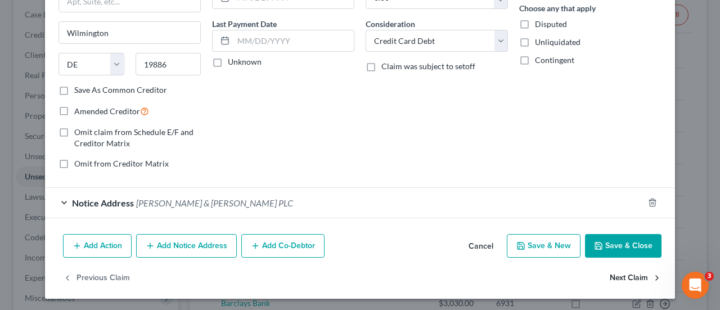
click at [620, 277] on button "Next Claim" at bounding box center [636, 279] width 52 height 24
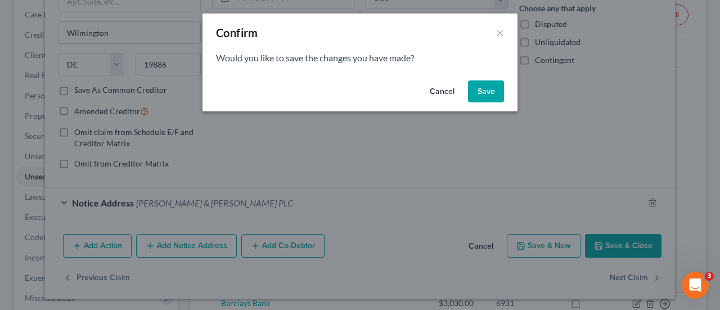
click at [478, 90] on button "Save" at bounding box center [486, 91] width 36 height 23
select select "7"
select select "1"
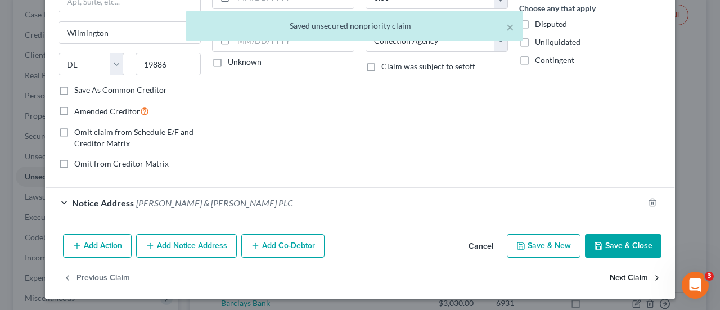
click at [629, 274] on button "Next Claim" at bounding box center [636, 279] width 52 height 24
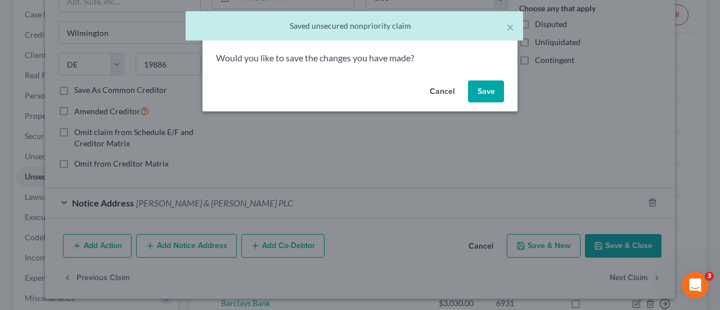
click at [491, 93] on button "Save" at bounding box center [486, 91] width 36 height 23
select select "39"
select select "2"
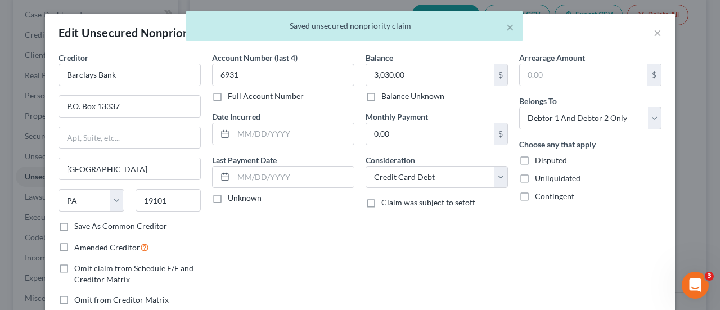
click at [650, 33] on div "× Saved unsecured nonpriority claim" at bounding box center [354, 28] width 720 height 35
click at [651, 35] on div "× Saved unsecured nonpriority claim" at bounding box center [354, 28] width 720 height 35
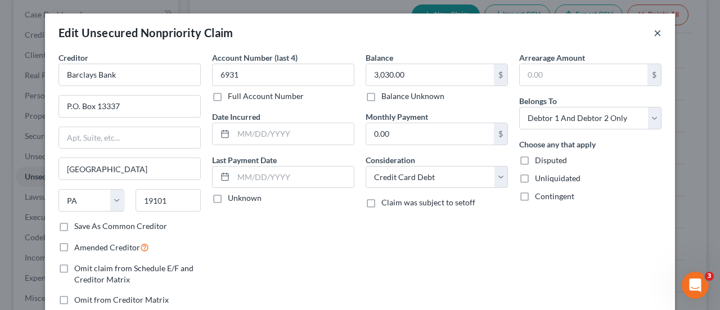
click at [654, 35] on button "×" at bounding box center [658, 33] width 8 height 14
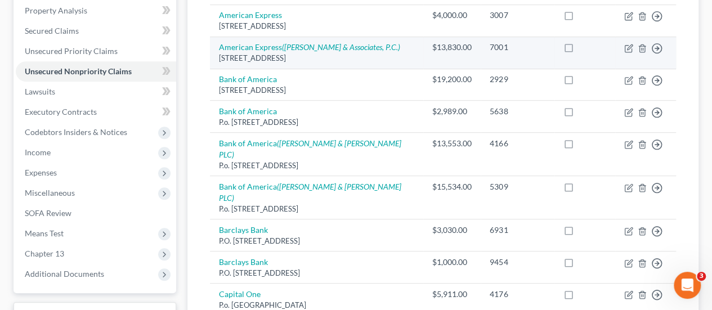
scroll to position [225, 0]
